Goal: Task Accomplishment & Management: Use online tool/utility

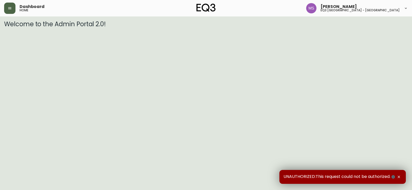
click at [12, 8] on button "button" at bounding box center [9, 8] width 11 height 11
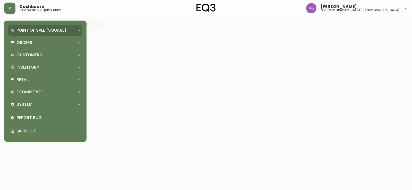
click at [23, 28] on p "Point of Sale (Square)" at bounding box center [41, 31] width 50 height 6
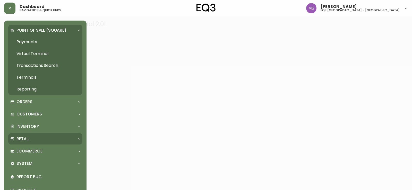
click at [32, 137] on div "Retail" at bounding box center [42, 139] width 65 height 6
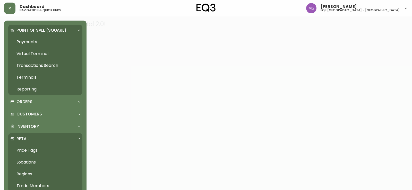
click at [31, 149] on link "Price Tags" at bounding box center [45, 151] width 74 height 12
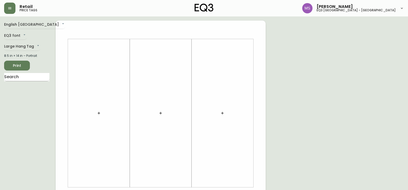
click at [30, 76] on input "text" at bounding box center [26, 77] width 45 height 8
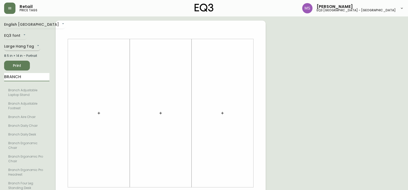
type input "BRANCH"
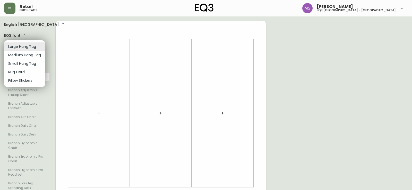
click at [27, 44] on body "Retail price tags Marlond Samedy eq3 montréal - st laurent English Canada en_CA…" at bounding box center [206, 183] width 412 height 366
click at [28, 63] on li "Small Hang Tag" at bounding box center [24, 63] width 41 height 8
type input "small"
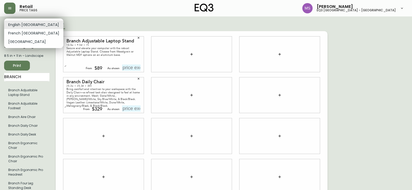
click at [19, 24] on body "Retail price tags Marlond Samedy eq3 montréal - st laurent English Canada en_CA…" at bounding box center [206, 126] width 412 height 252
click at [23, 34] on li "French Canada" at bounding box center [33, 33] width 59 height 8
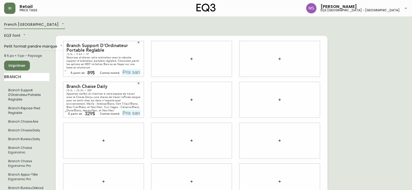
click at [29, 27] on body "Retail price tags Marlond Samedy eq3 montréal - st laurent French Canada fr_CA …" at bounding box center [206, 130] width 412 height 261
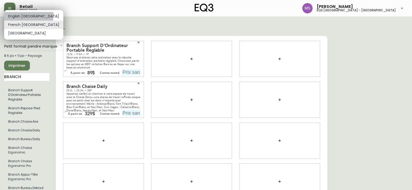
click at [28, 15] on li "English Canada" at bounding box center [33, 16] width 59 height 8
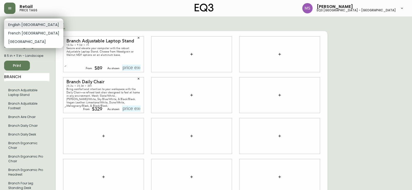
click at [28, 26] on body "Retail price tags Marlond Samedy eq3 montréal - st laurent English Canada en_CA…" at bounding box center [206, 126] width 412 height 252
click at [28, 32] on li "French Canada" at bounding box center [33, 33] width 59 height 8
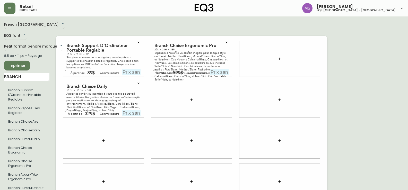
click at [24, 25] on body "Retail price tags Marlond Samedy eq3 montréal - st laurent French Canada fr_CA …" at bounding box center [204, 130] width 408 height 261
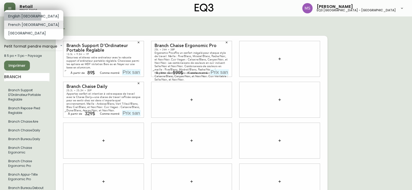
click at [22, 17] on li "English Canada" at bounding box center [33, 16] width 59 height 8
type input "en_CA"
